Goal: Transaction & Acquisition: Purchase product/service

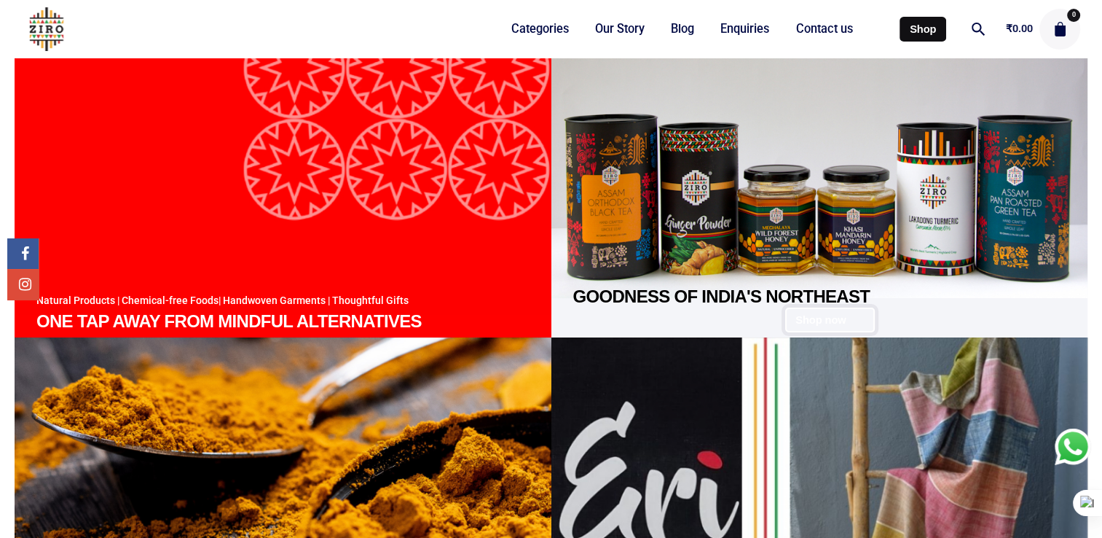
click at [839, 318] on link "Shop now" at bounding box center [830, 319] width 90 height 25
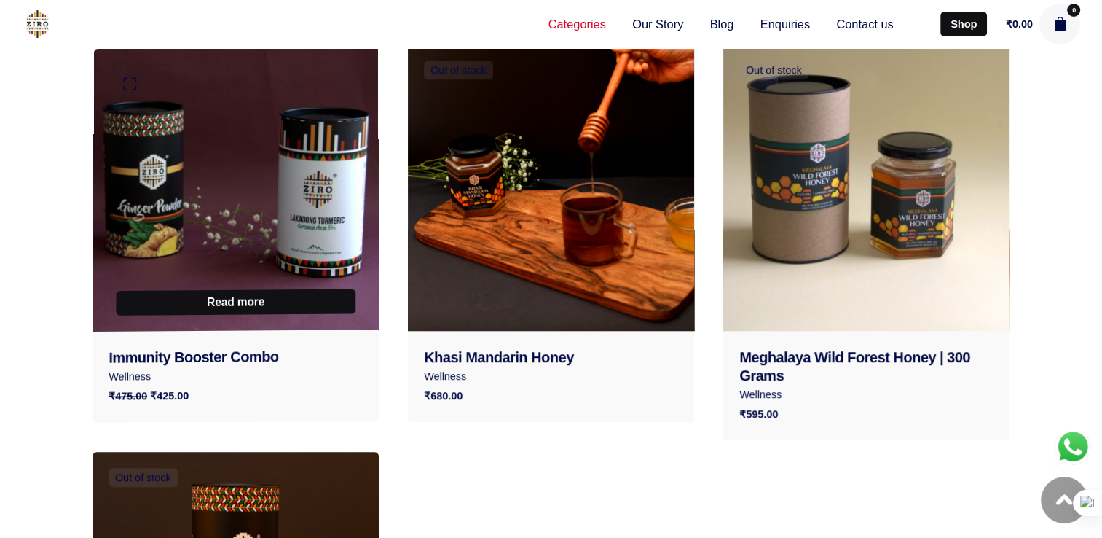
scroll to position [1020, 0]
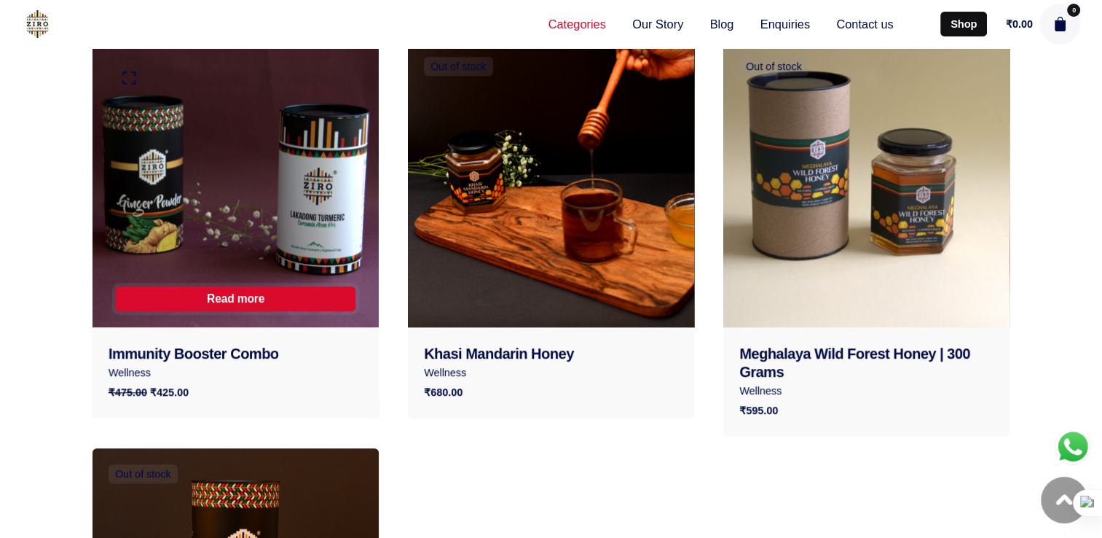
click at [235, 296] on link "Read more" at bounding box center [235, 298] width 240 height 25
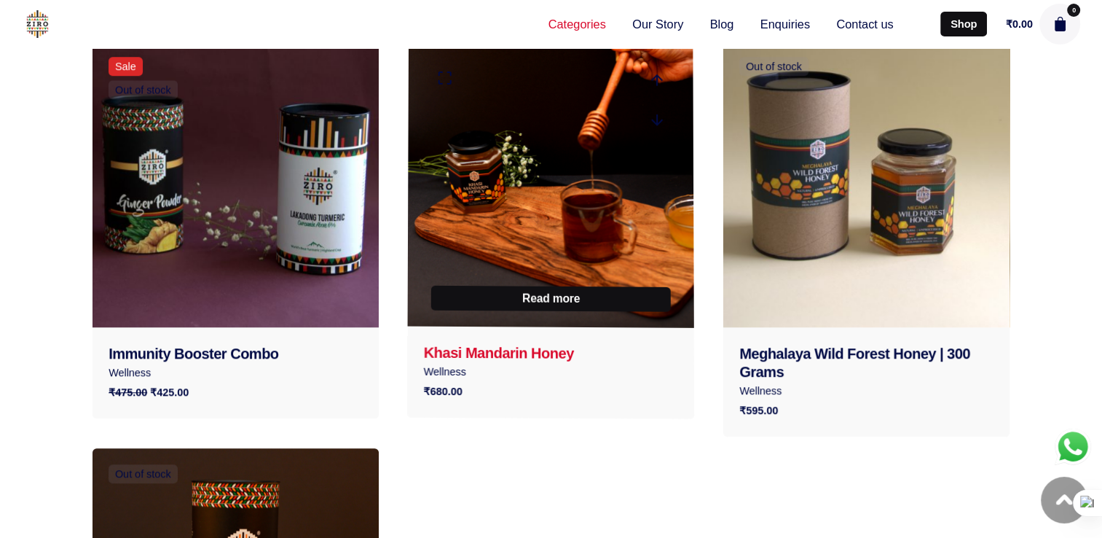
click at [498, 353] on link "Khasi Mandarin Honey" at bounding box center [498, 353] width 150 height 17
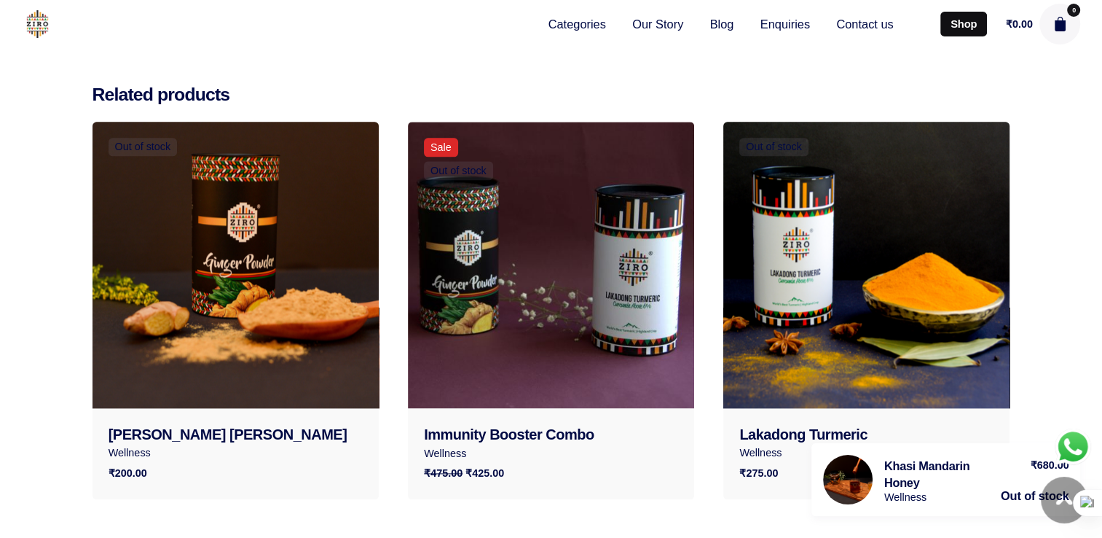
scroll to position [1821, 0]
